Goal: Find specific page/section: Find specific page/section

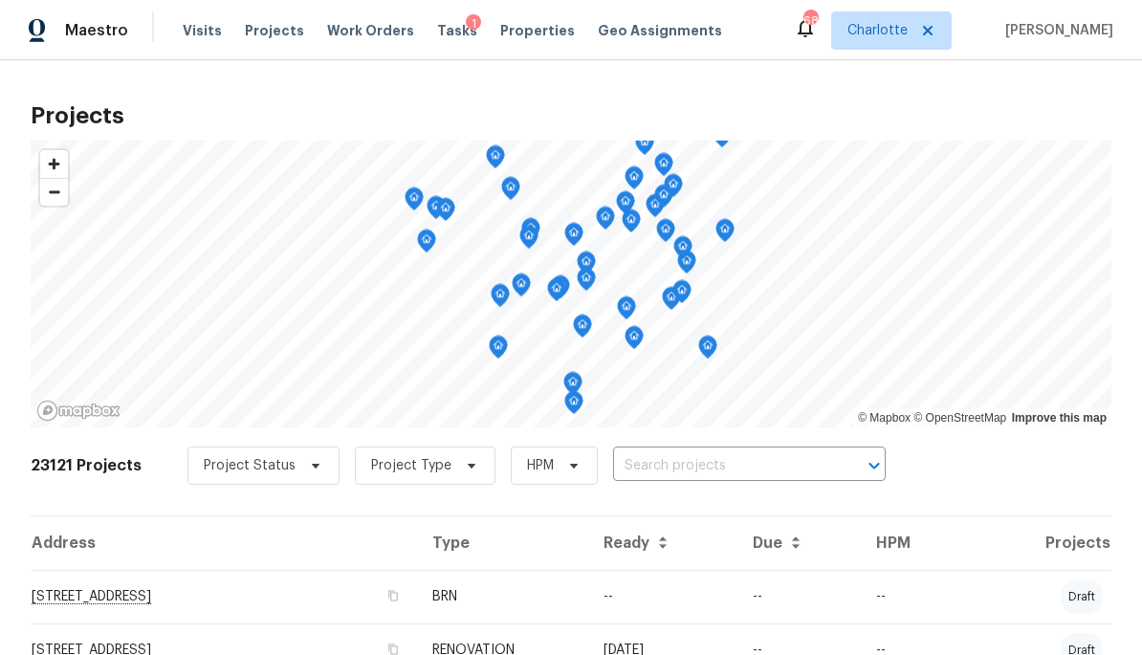
click at [771, 468] on input "text" at bounding box center [722, 466] width 219 height 30
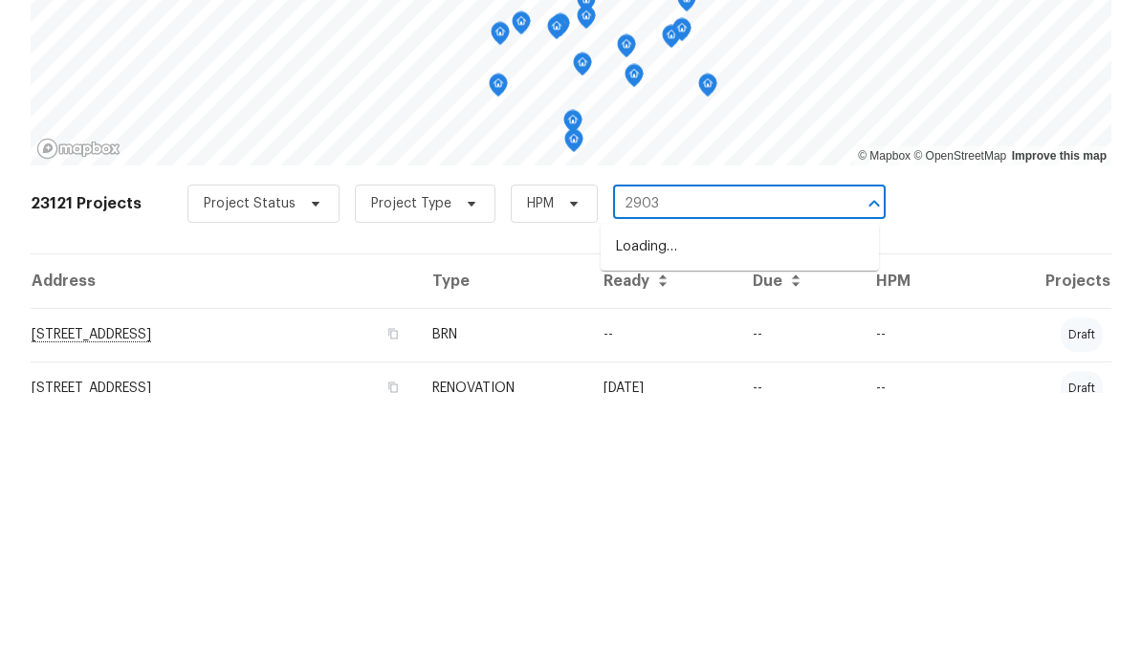
type input "2903 r"
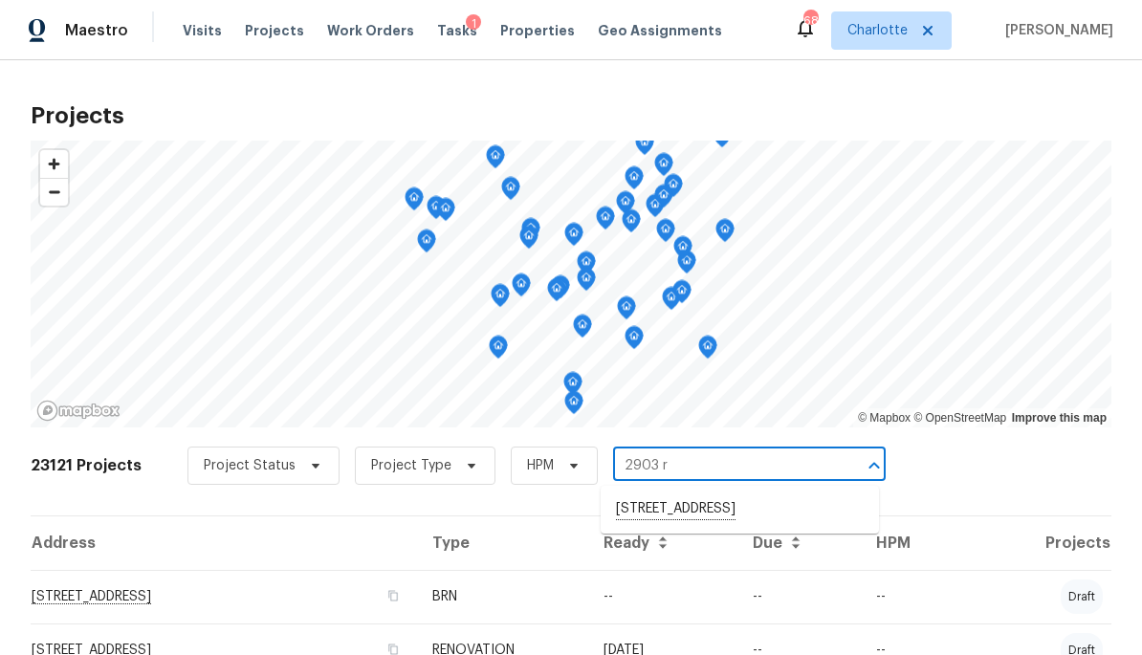
click at [727, 516] on li "[STREET_ADDRESS]" at bounding box center [739, 509] width 278 height 33
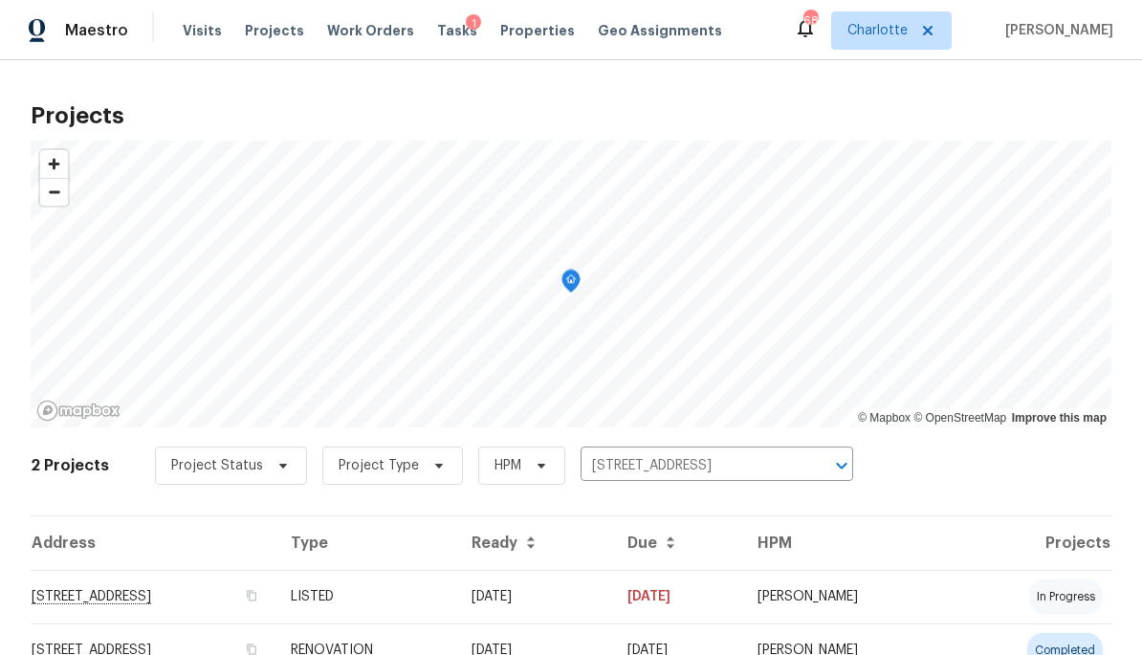
click at [275, 598] on td "[STREET_ADDRESS]" at bounding box center [153, 597] width 245 height 54
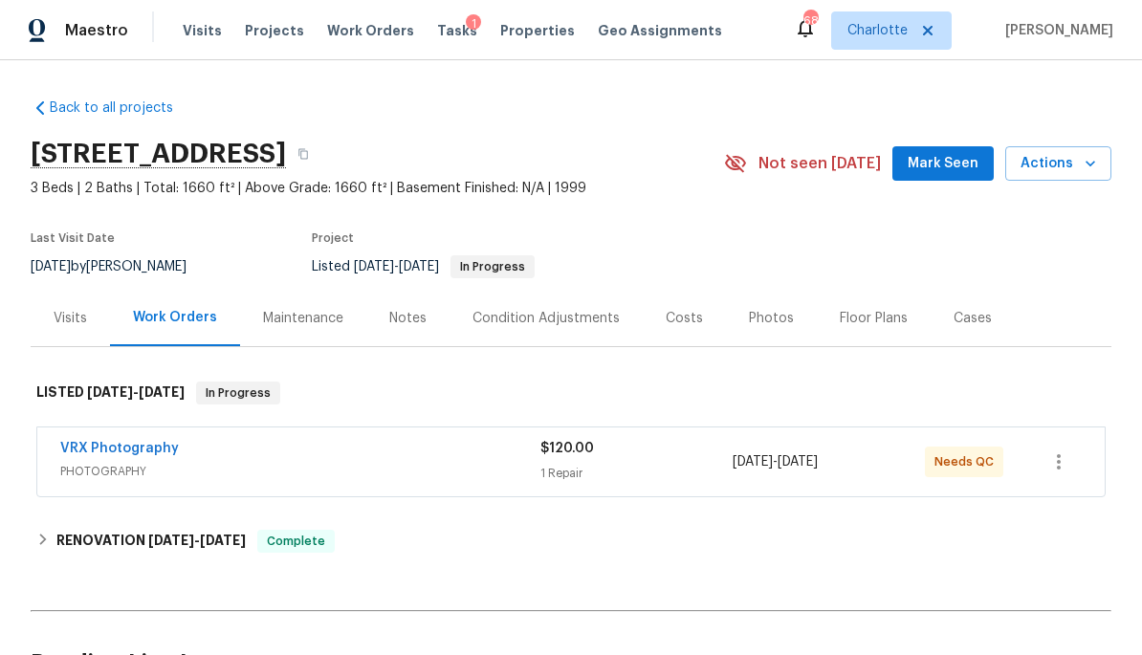
click at [691, 319] on div "Costs" at bounding box center [683, 318] width 37 height 19
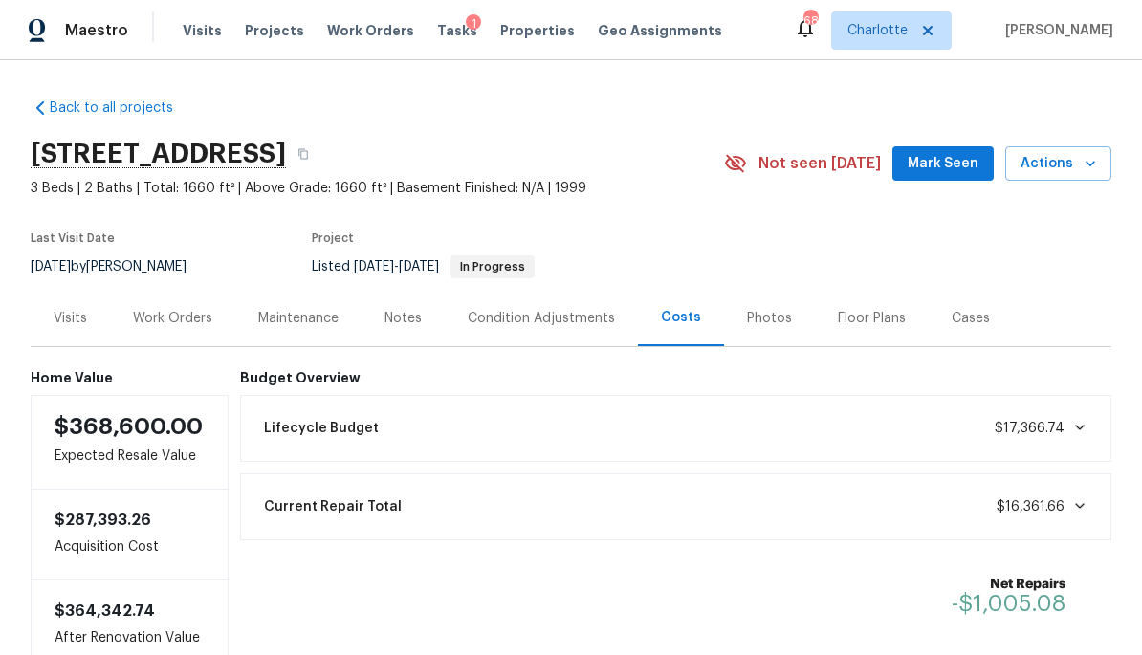
click at [764, 302] on div "Photos" at bounding box center [769, 318] width 91 height 56
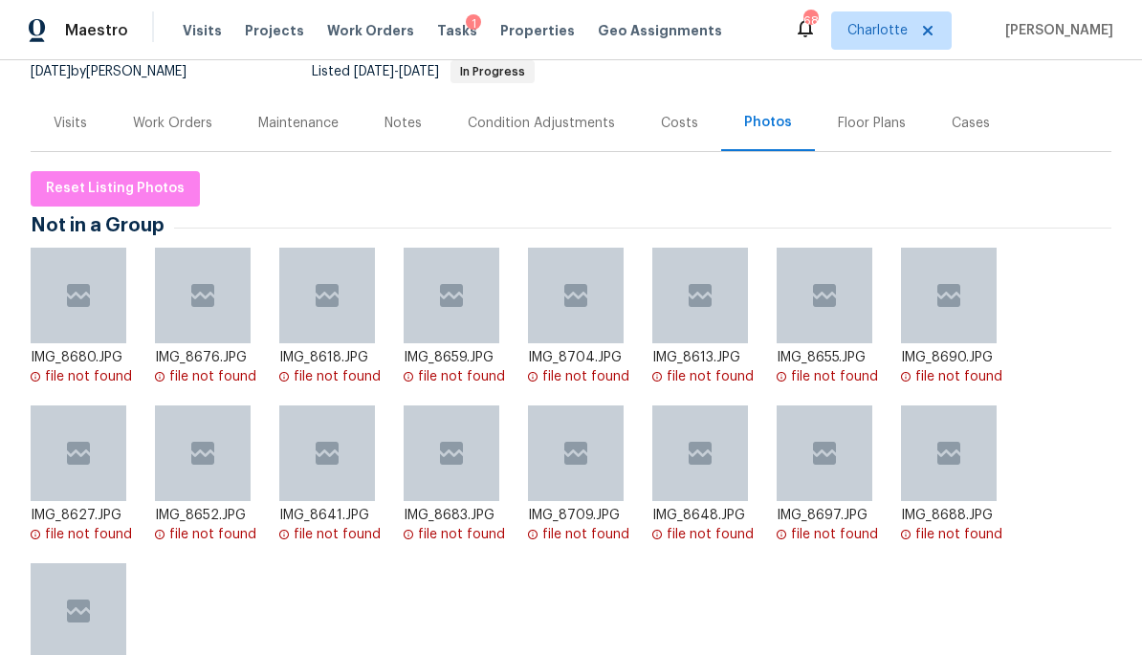
scroll to position [277, 0]
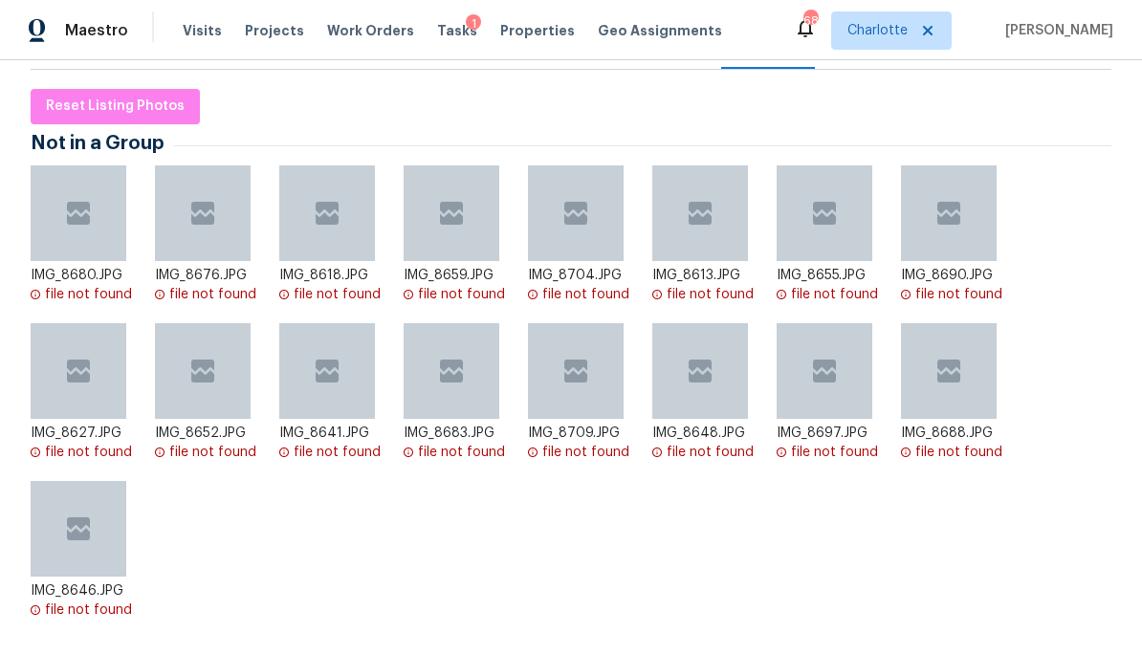
click at [288, 25] on span "Projects" at bounding box center [274, 30] width 59 height 19
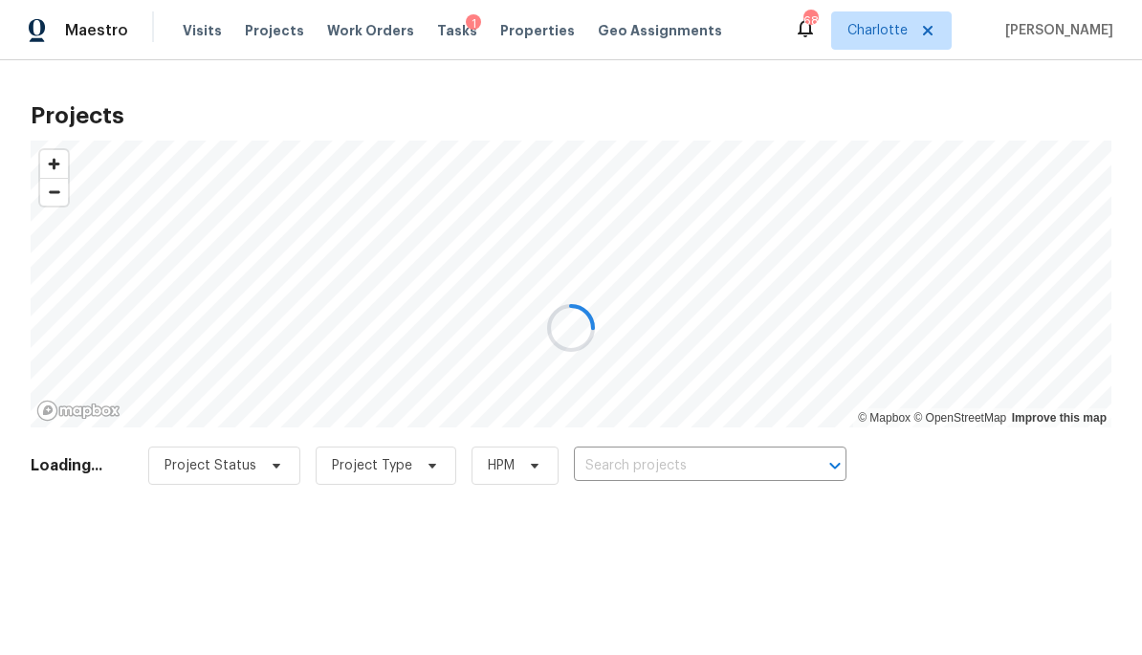
click at [359, 37] on div at bounding box center [571, 327] width 1142 height 655
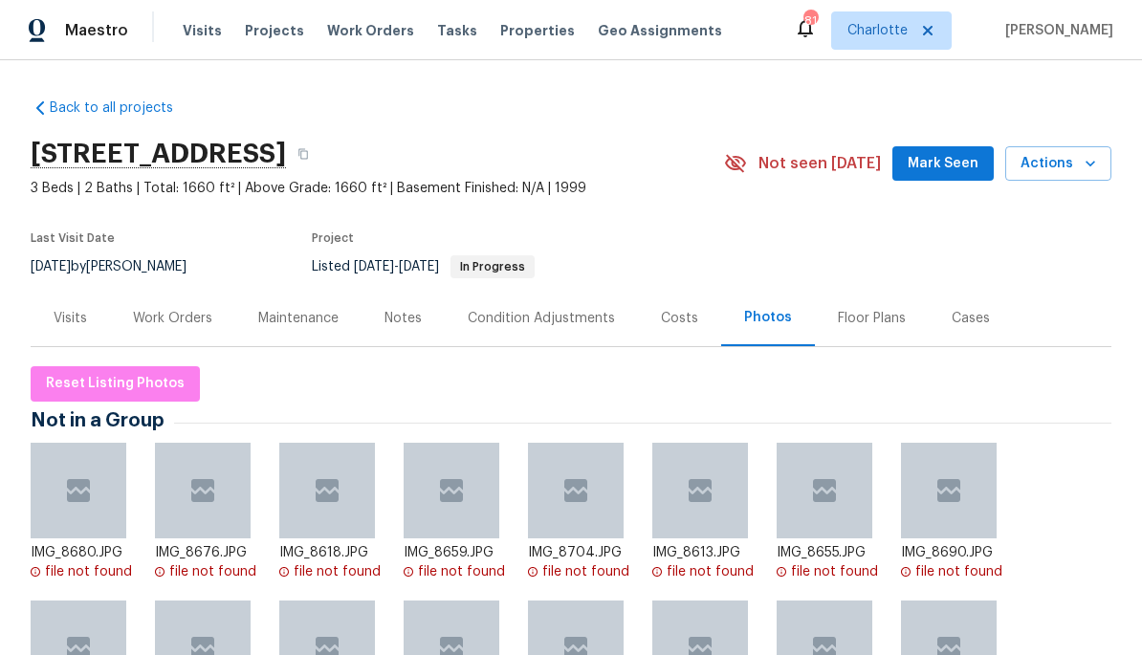
click at [412, 312] on div "Notes" at bounding box center [402, 318] width 37 height 19
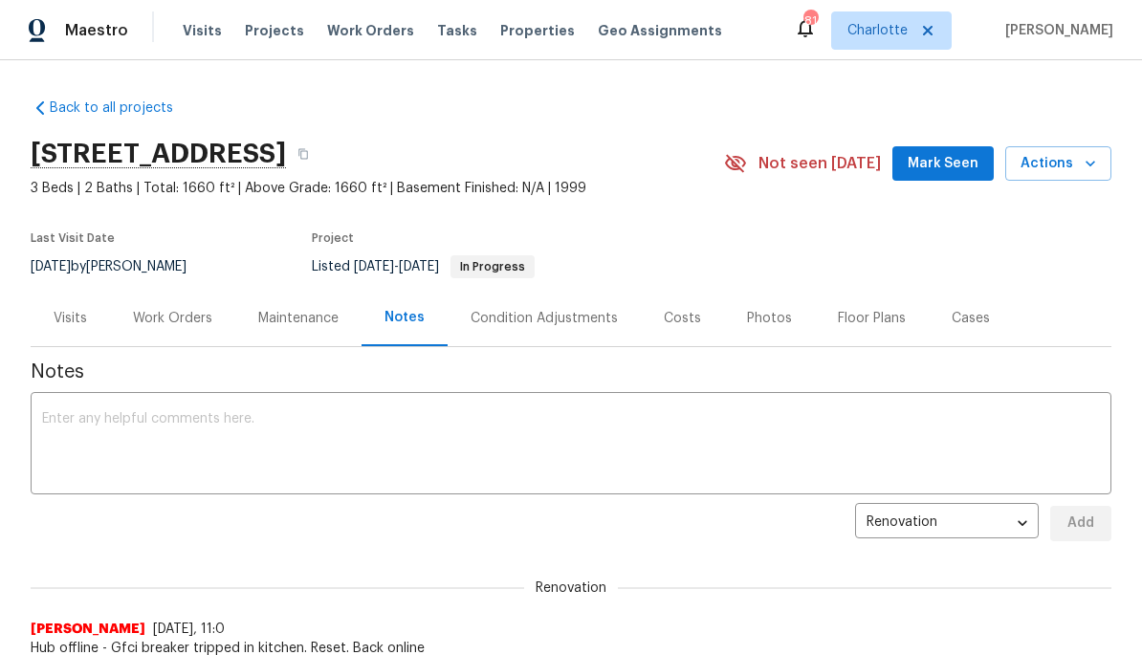
click at [695, 310] on div "Costs" at bounding box center [682, 318] width 83 height 56
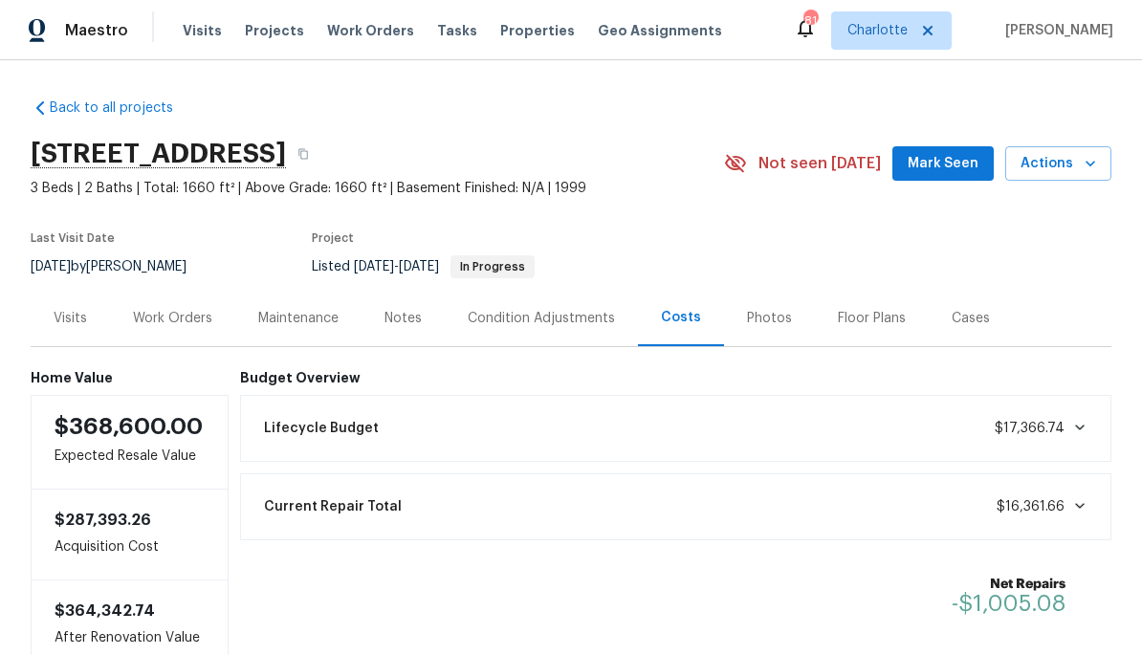
click at [169, 309] on div "Work Orders" at bounding box center [172, 318] width 79 height 19
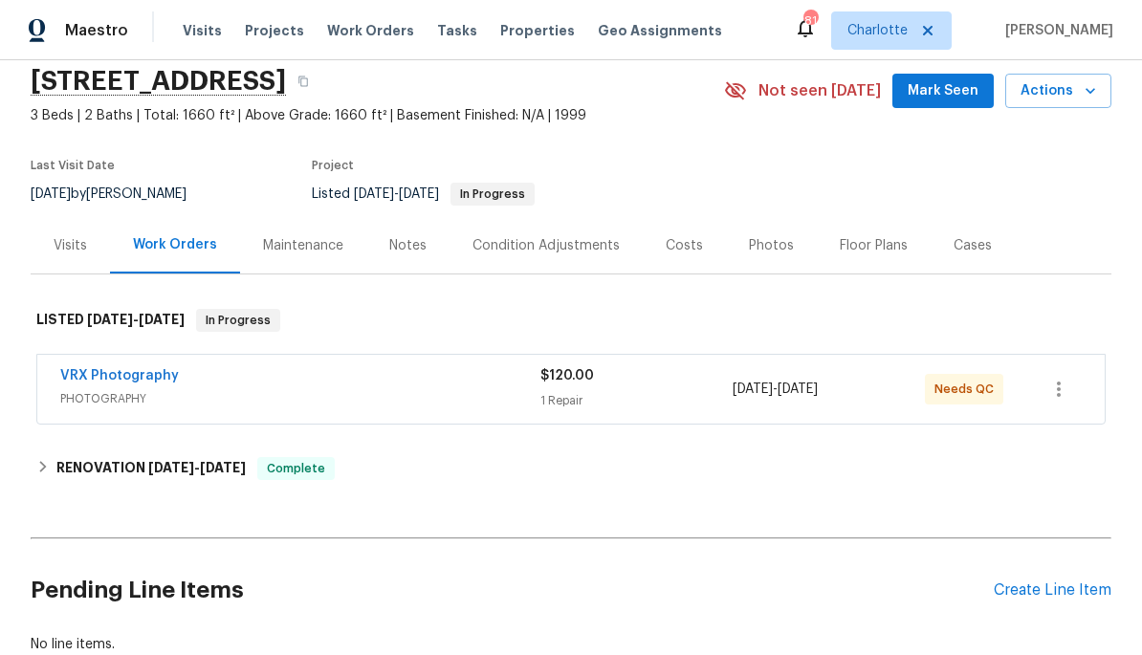
scroll to position [144, 0]
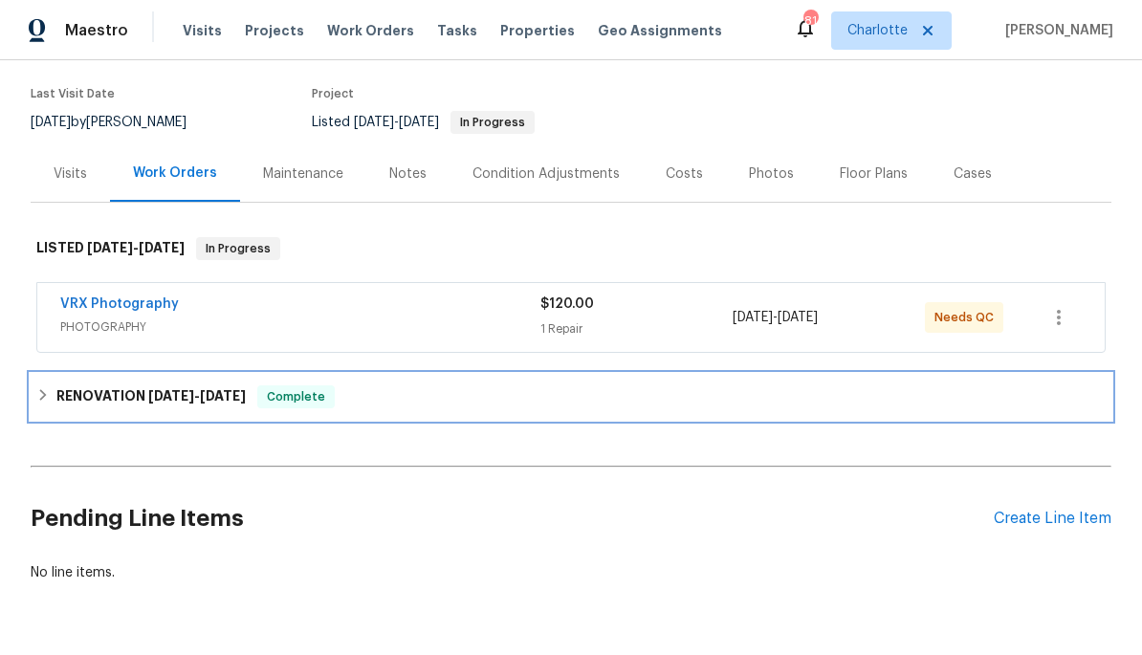
click at [63, 399] on h6 "RENOVATION 7/23/25 - 8/8/25" at bounding box center [150, 396] width 189 height 23
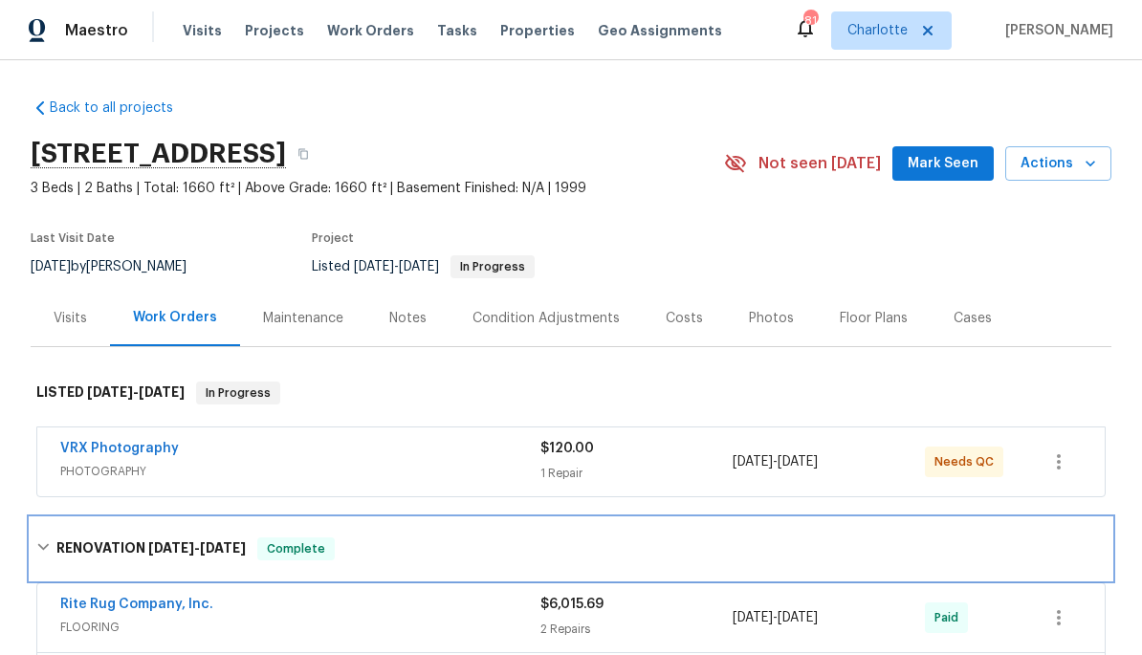
scroll to position [0, 0]
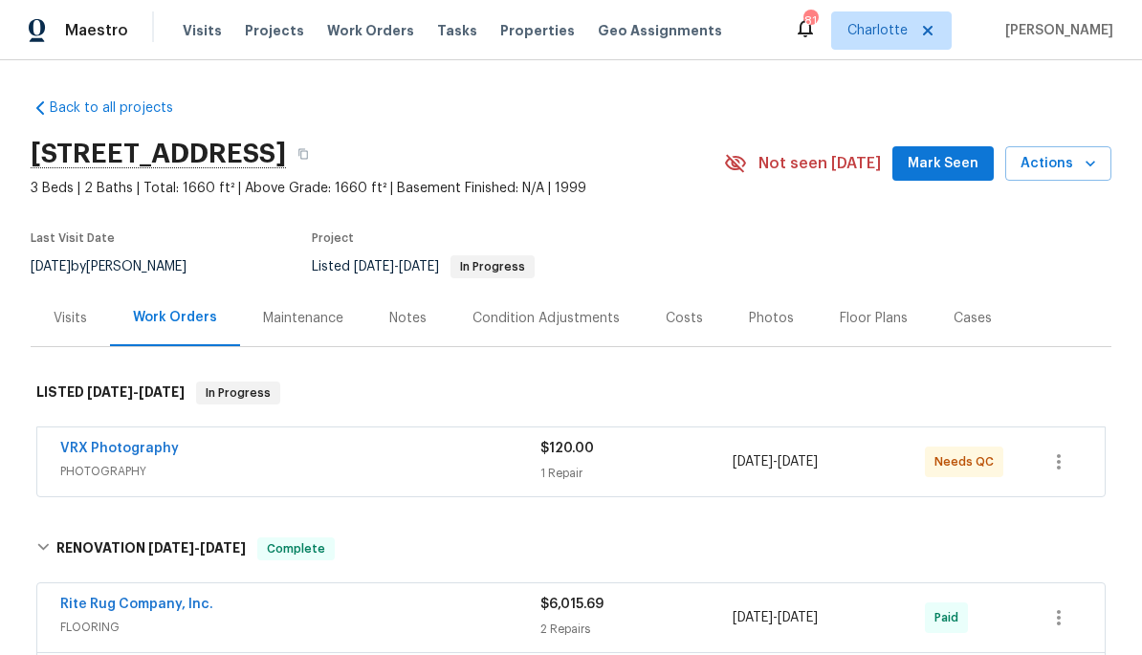
click at [272, 23] on span "Projects" at bounding box center [274, 30] width 59 height 19
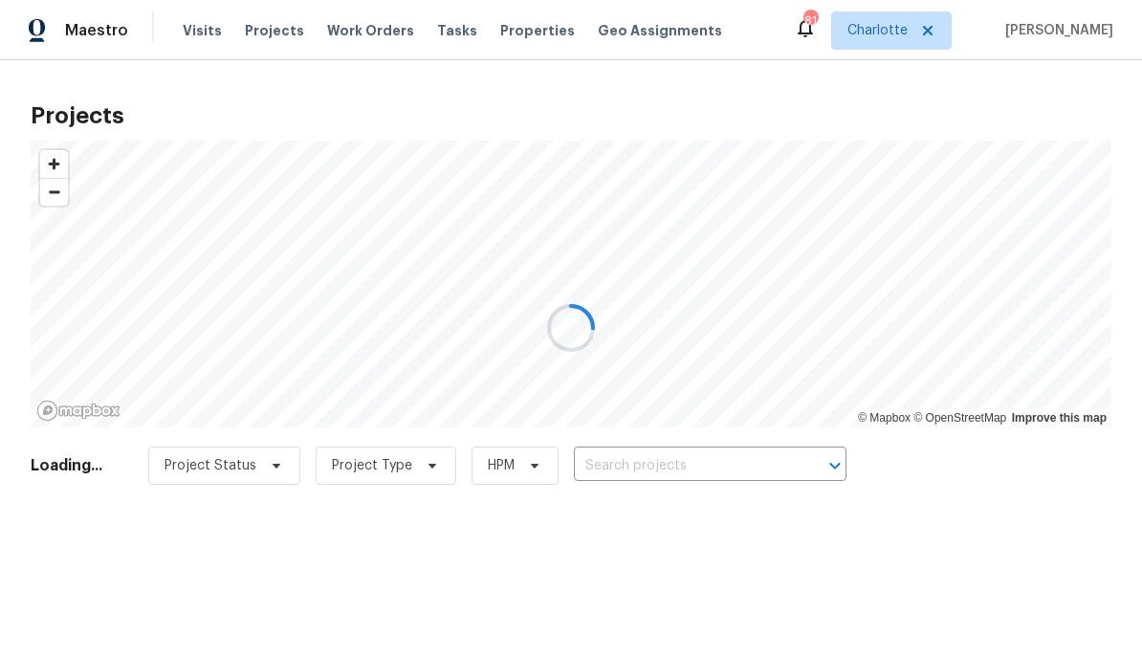
click at [780, 457] on div at bounding box center [571, 327] width 1142 height 655
click at [708, 456] on div at bounding box center [571, 327] width 1142 height 655
click at [681, 455] on div at bounding box center [571, 327] width 1142 height 655
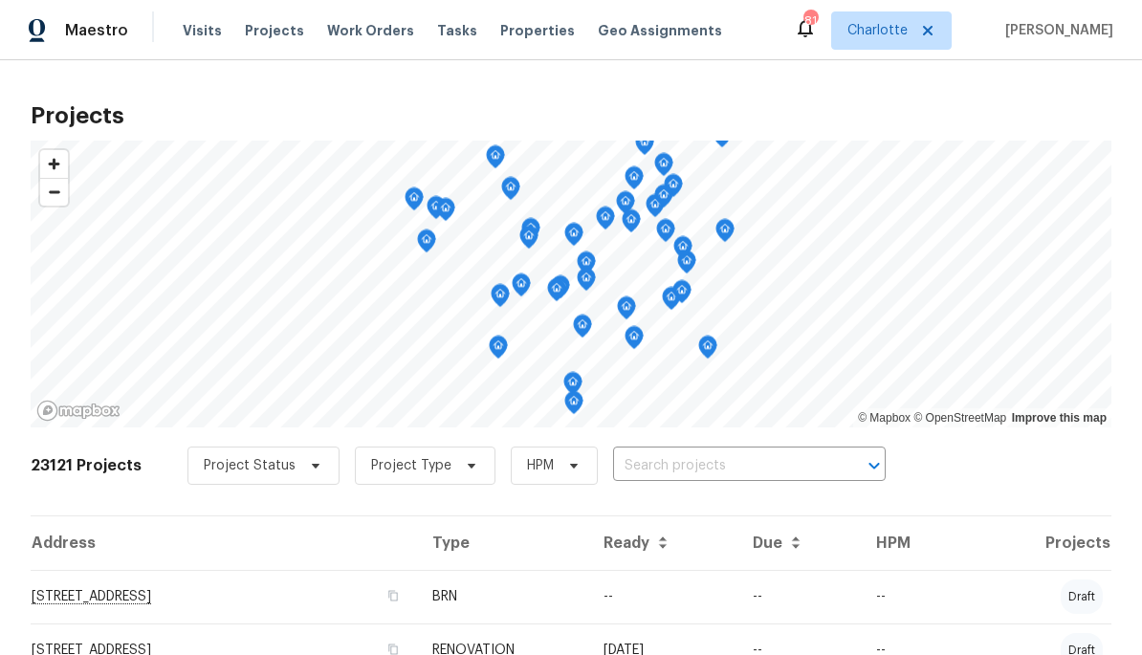
click at [716, 468] on input "text" at bounding box center [722, 466] width 219 height 30
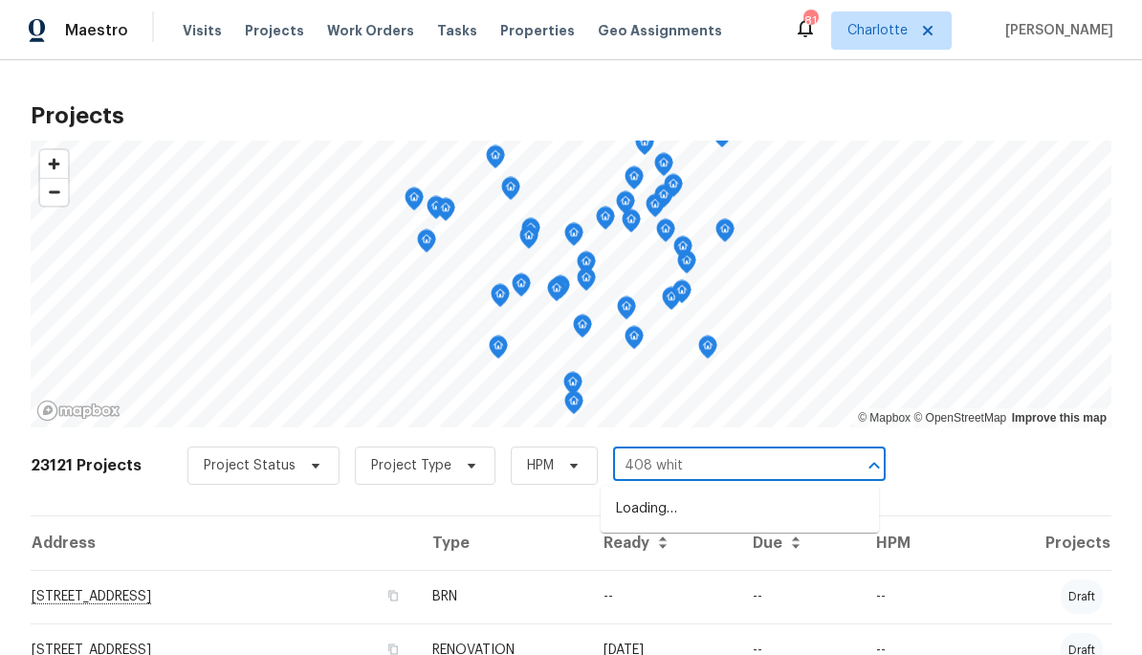
click at [731, 457] on input "408 whit" at bounding box center [722, 466] width 219 height 30
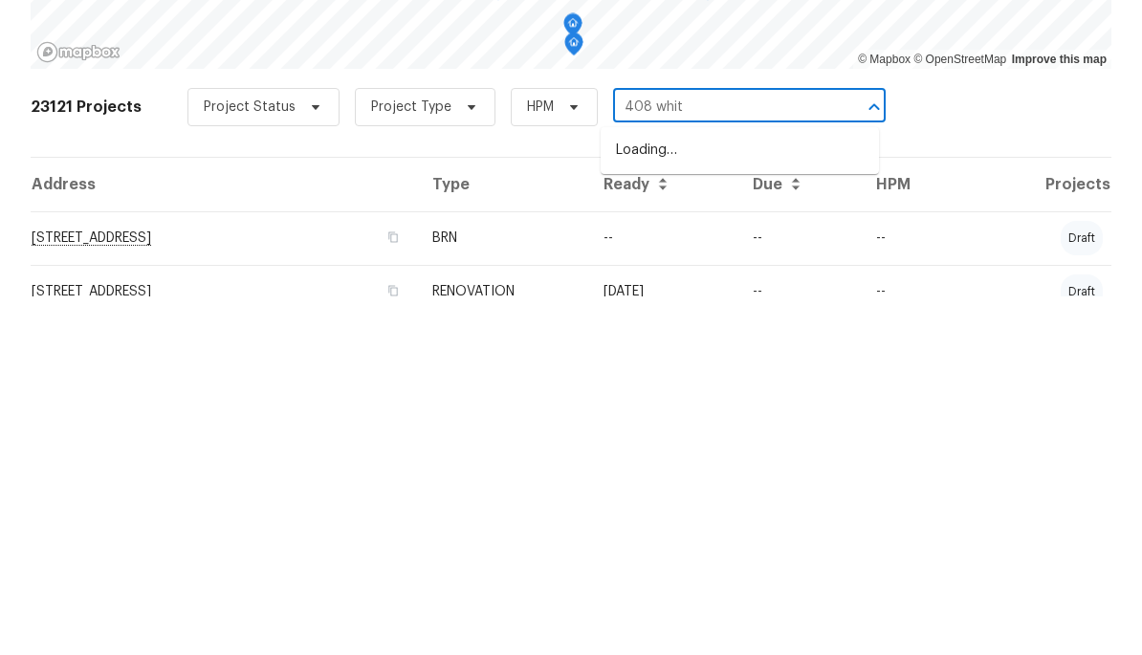
click at [753, 451] on input "408 whit" at bounding box center [722, 466] width 219 height 30
type input "408 whitethorn"
click at [728, 493] on li "408 Whitethorn Dr, Gastonia, NC 28054" at bounding box center [739, 509] width 278 height 33
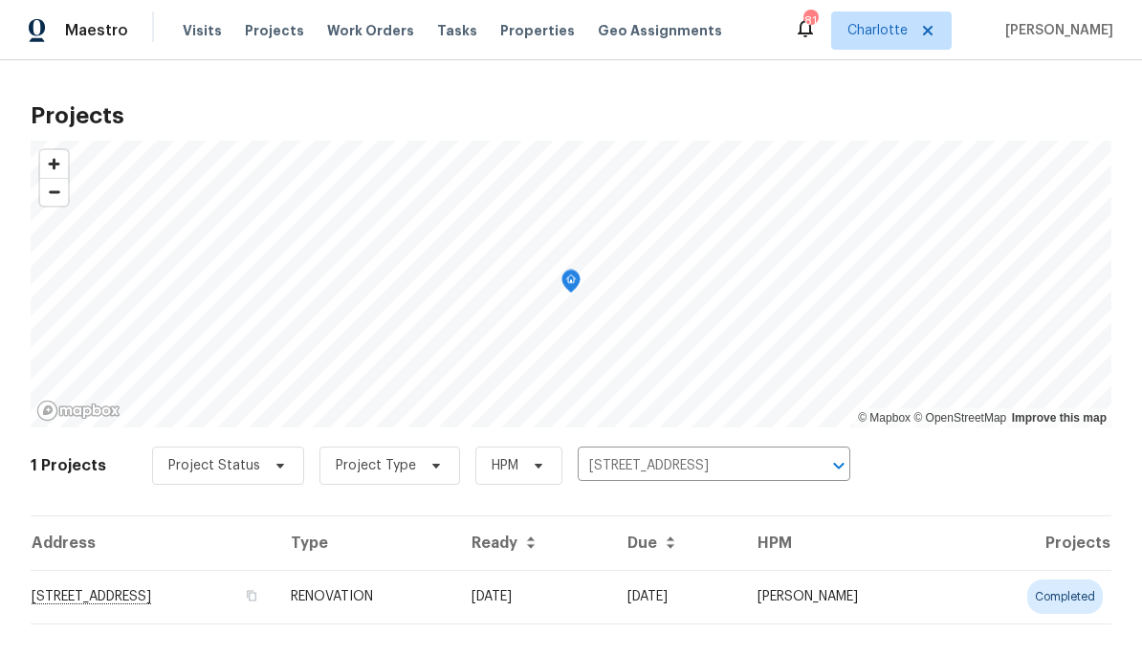
click at [275, 612] on td "408 Whitethorn Dr, Gastonia, NC 28054" at bounding box center [153, 597] width 245 height 54
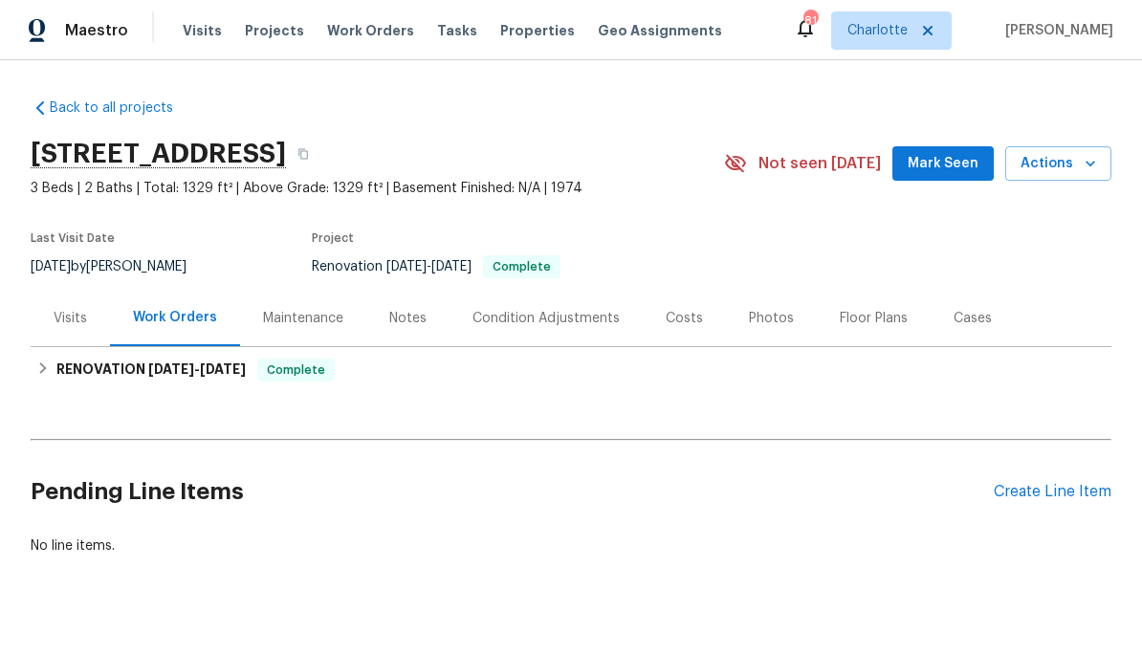
click at [519, 412] on div "Back to all projects 408 Whitethorn Dr, Gastonia, NC 28054 3 Beds | 2 Baths | T…" at bounding box center [571, 327] width 1080 height 488
click at [676, 314] on div "Costs" at bounding box center [683, 318] width 37 height 19
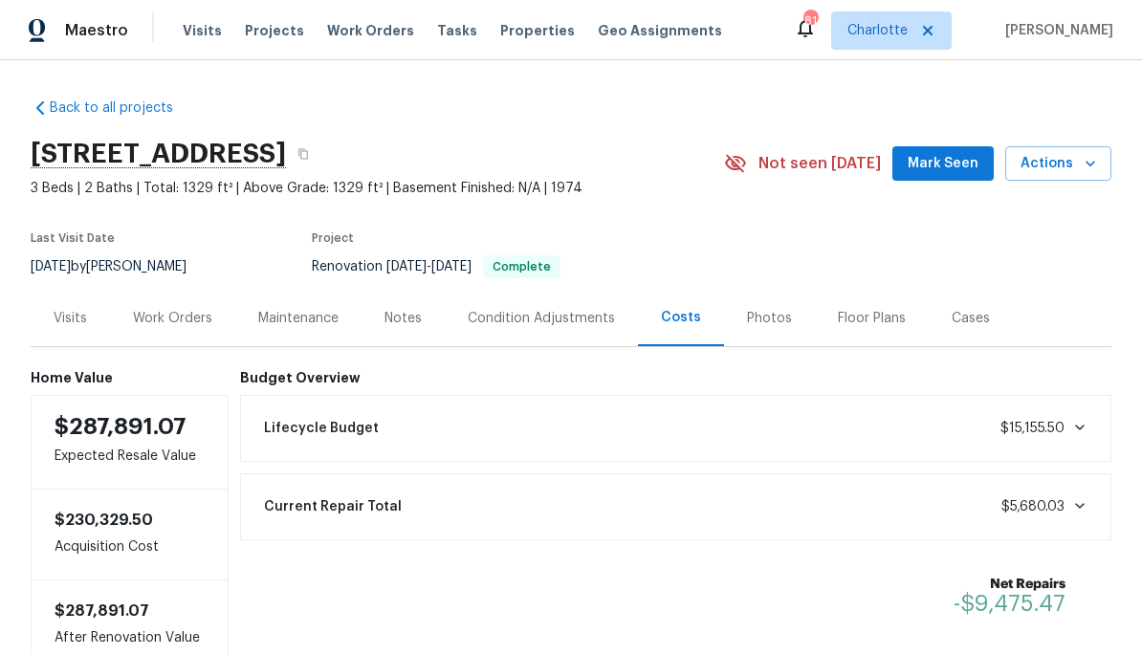
click at [165, 321] on div "Work Orders" at bounding box center [172, 318] width 79 height 19
